Goal: Check status: Check status

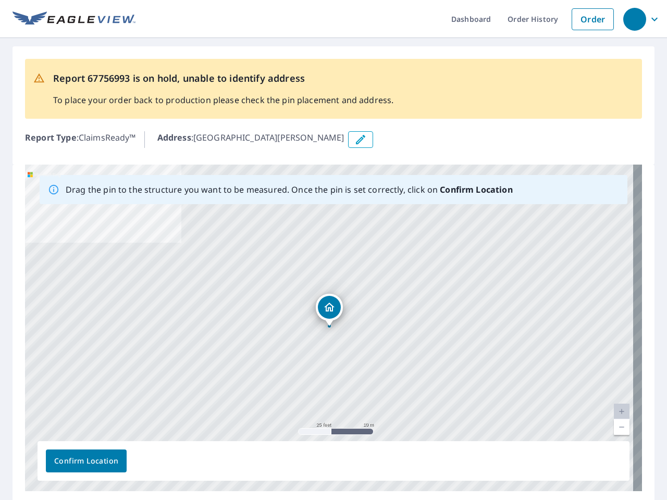
click at [333, 250] on div "[GEOGRAPHIC_DATA][PERSON_NAME]" at bounding box center [333, 328] width 617 height 327
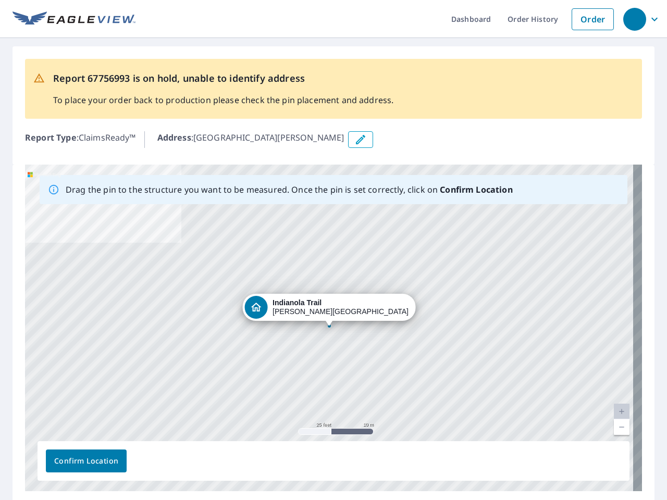
click at [634, 19] on div "button" at bounding box center [634, 19] width 23 height 23
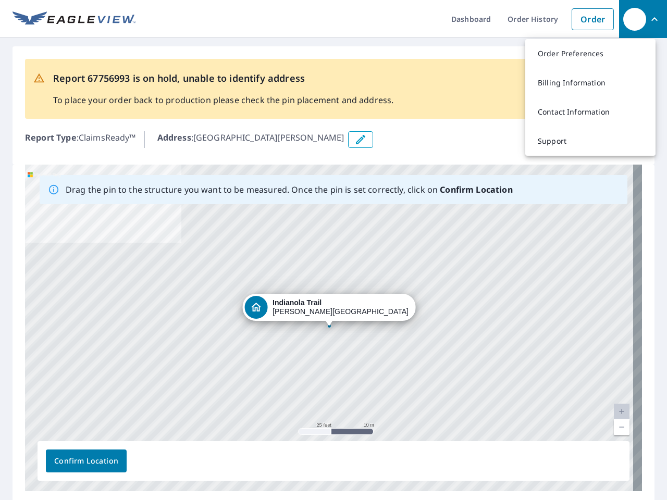
click at [354, 140] on icon "button" at bounding box center [360, 139] width 13 height 13
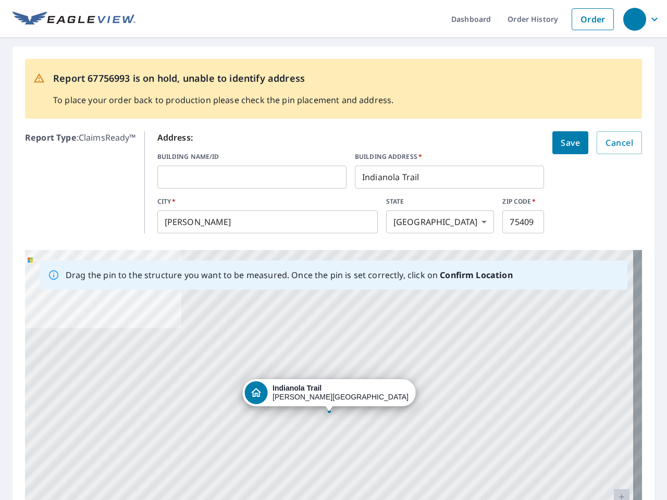
click at [329, 328] on div "[GEOGRAPHIC_DATA][PERSON_NAME]" at bounding box center [333, 413] width 617 height 327
click at [613, 412] on div "[GEOGRAPHIC_DATA][PERSON_NAME]" at bounding box center [333, 413] width 617 height 327
click at [613, 427] on div "[GEOGRAPHIC_DATA][PERSON_NAME]" at bounding box center [333, 413] width 617 height 327
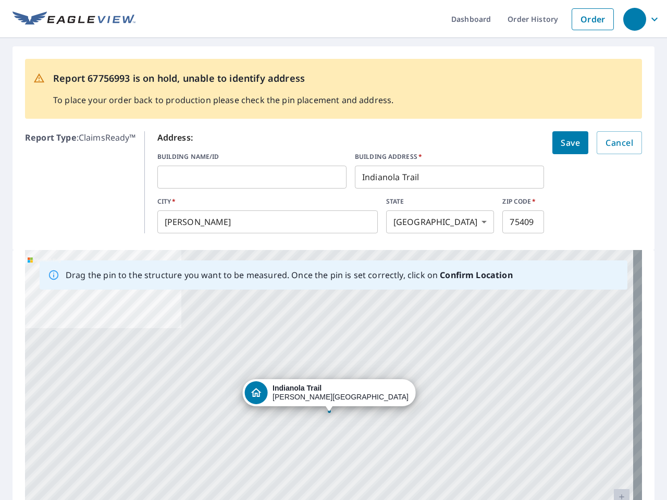
click at [86, 461] on div "[GEOGRAPHIC_DATA][PERSON_NAME]" at bounding box center [333, 413] width 617 height 327
